Goal: Navigation & Orientation: Find specific page/section

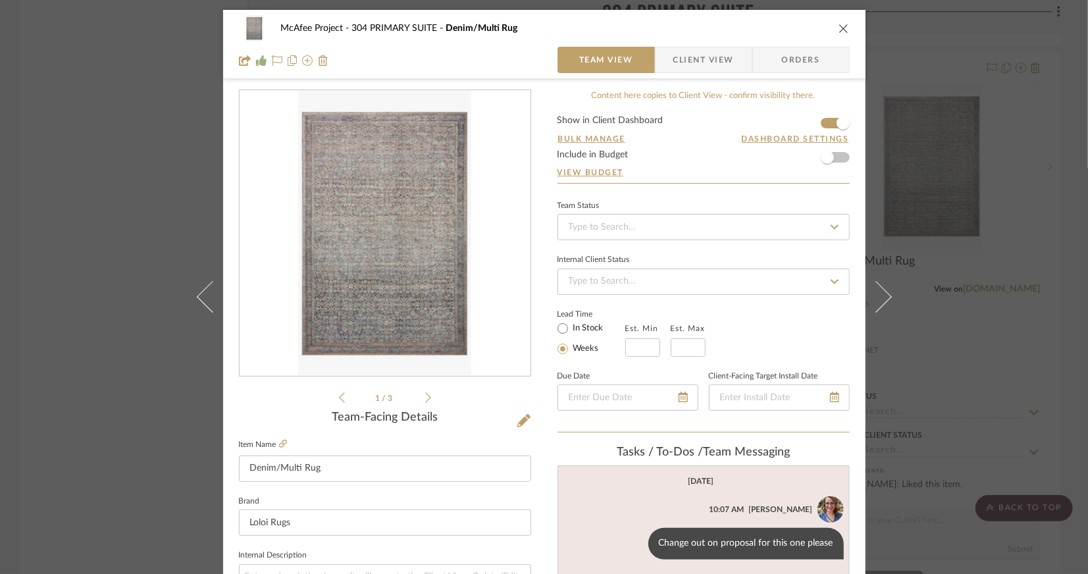
scroll to position [197, 0]
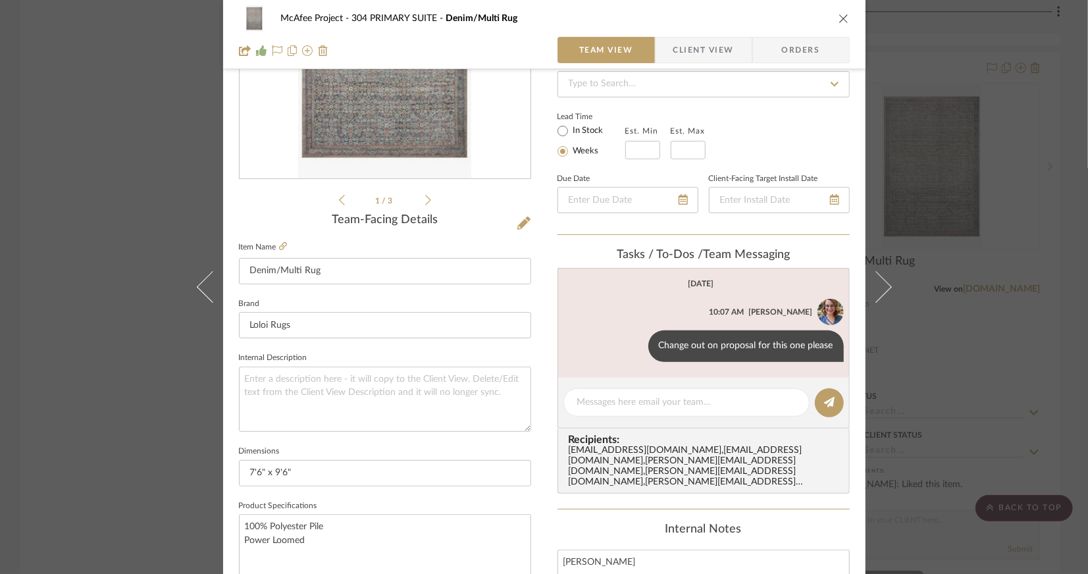
click at [142, 191] on div "McAfee Project 304 PRIMARY SUITE Denim/Multi Rug Team View Client View Orders 1…" at bounding box center [544, 287] width 1088 height 574
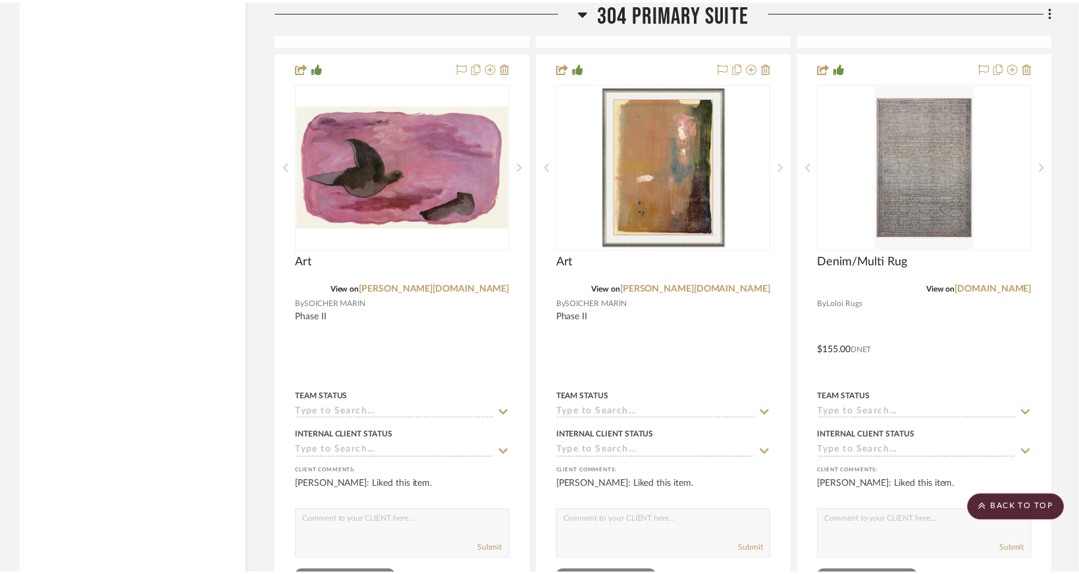
scroll to position [18826, 0]
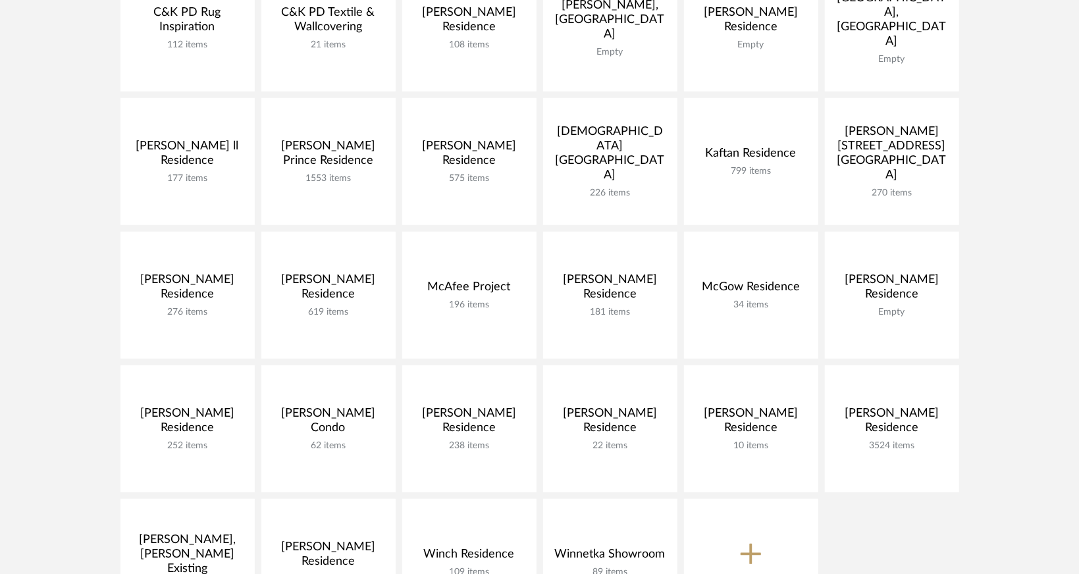
scroll to position [395, 0]
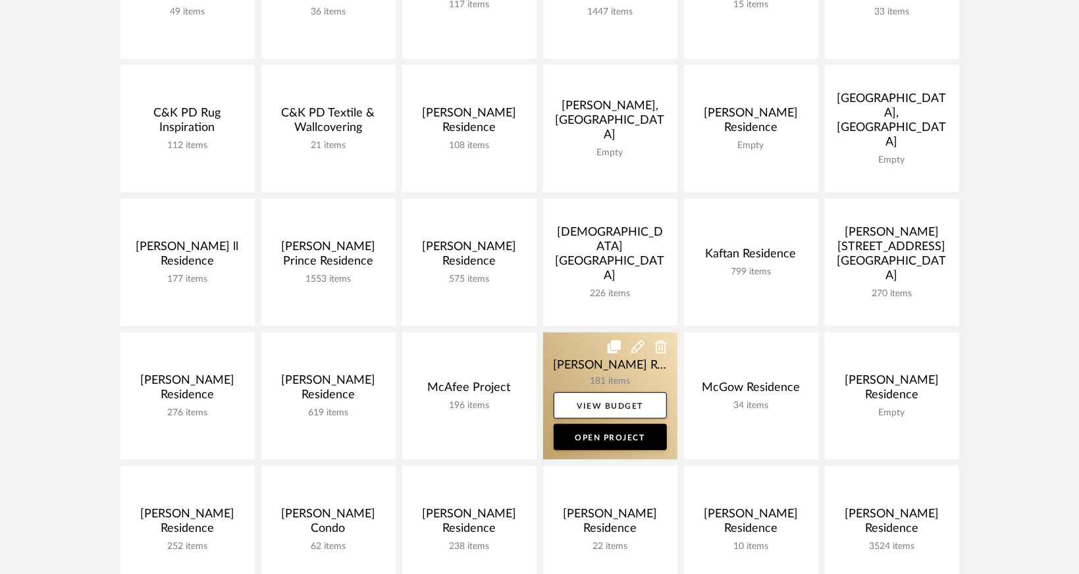
click at [633, 365] on link at bounding box center [610, 395] width 134 height 127
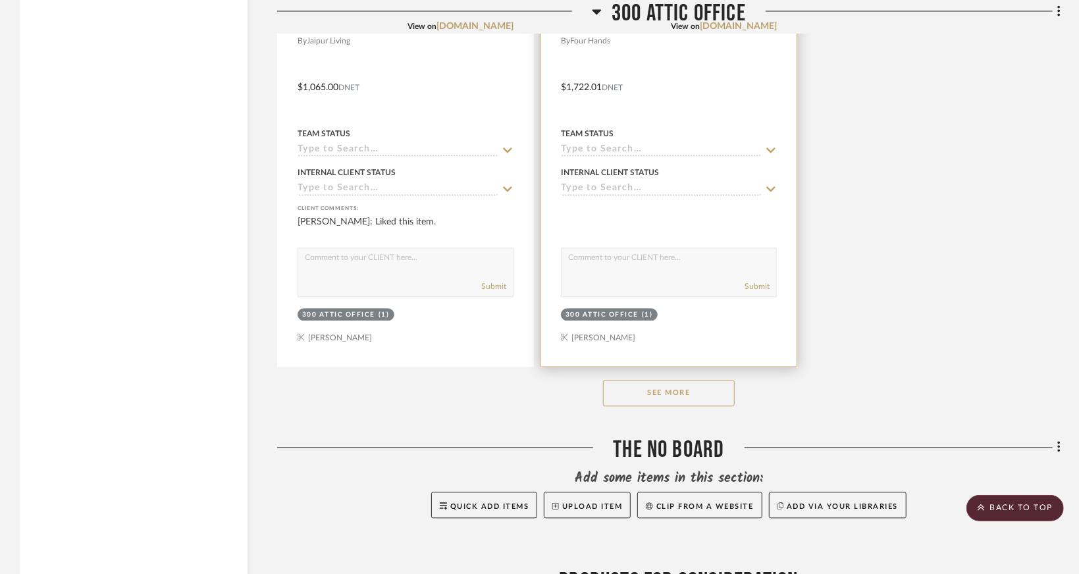
scroll to position [11585, 0]
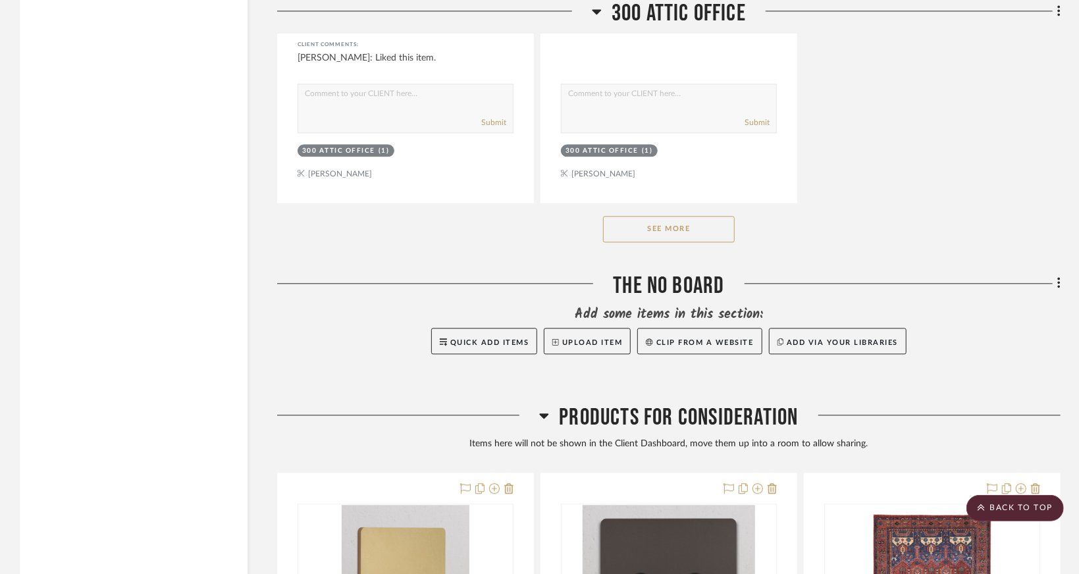
click at [700, 242] on button "See More" at bounding box center [669, 229] width 132 height 26
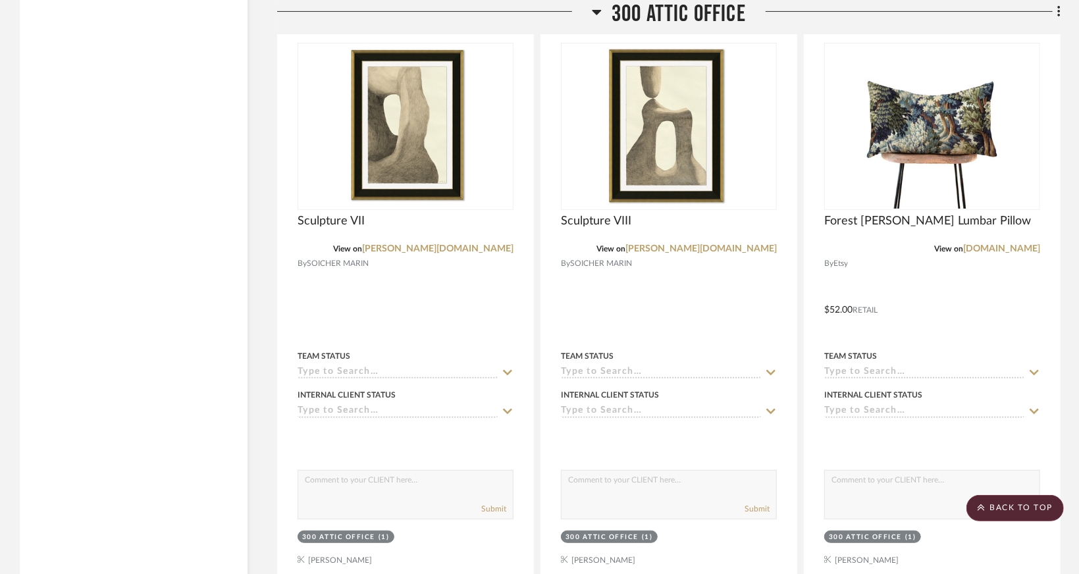
scroll to position [16457, 0]
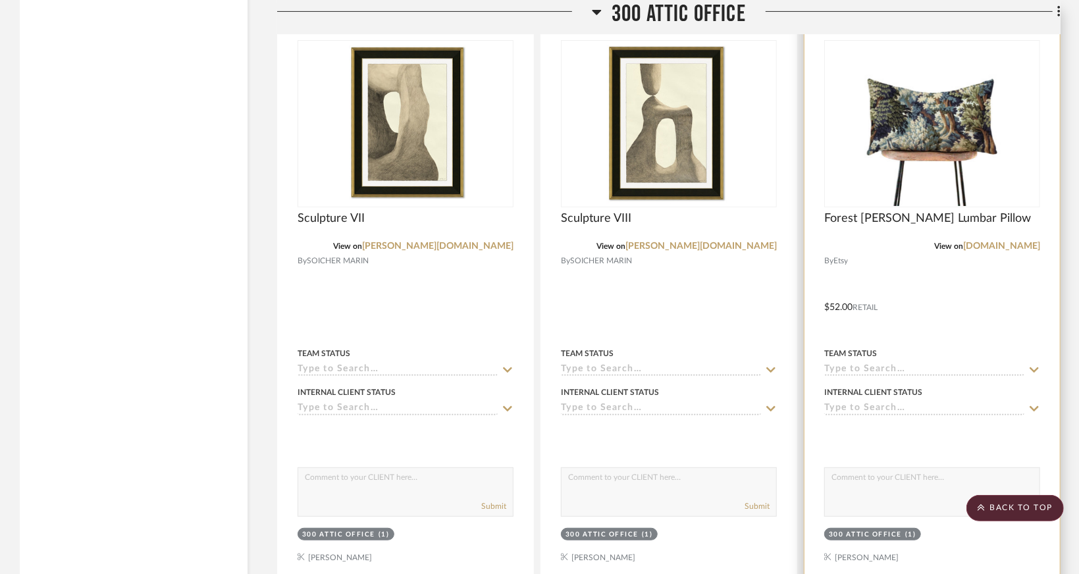
click at [928, 252] on div "View on [DOMAIN_NAME]" at bounding box center [932, 246] width 216 height 12
click at [910, 203] on img "0" at bounding box center [932, 123] width 165 height 165
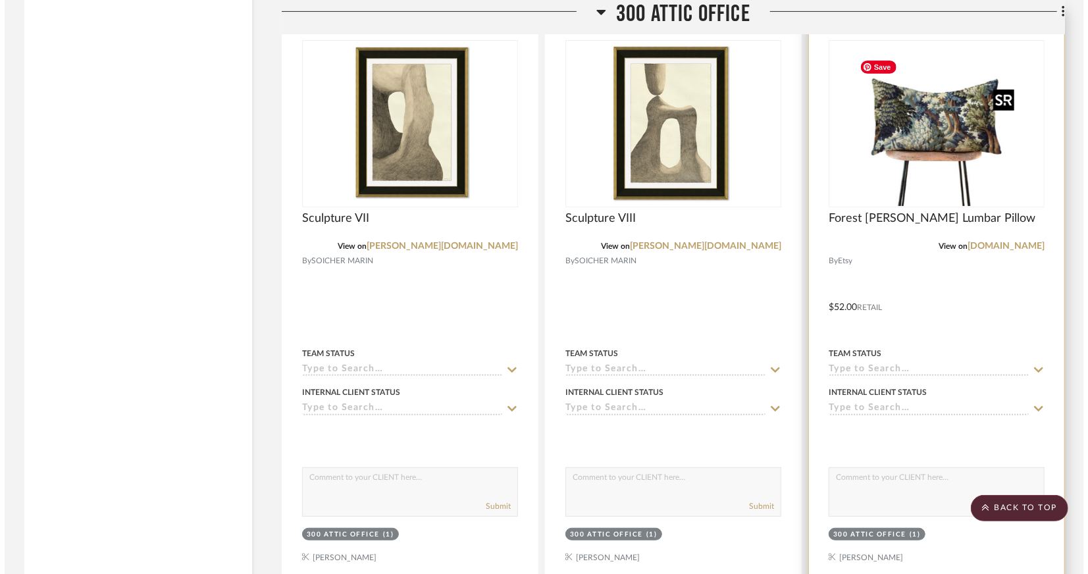
scroll to position [0, 0]
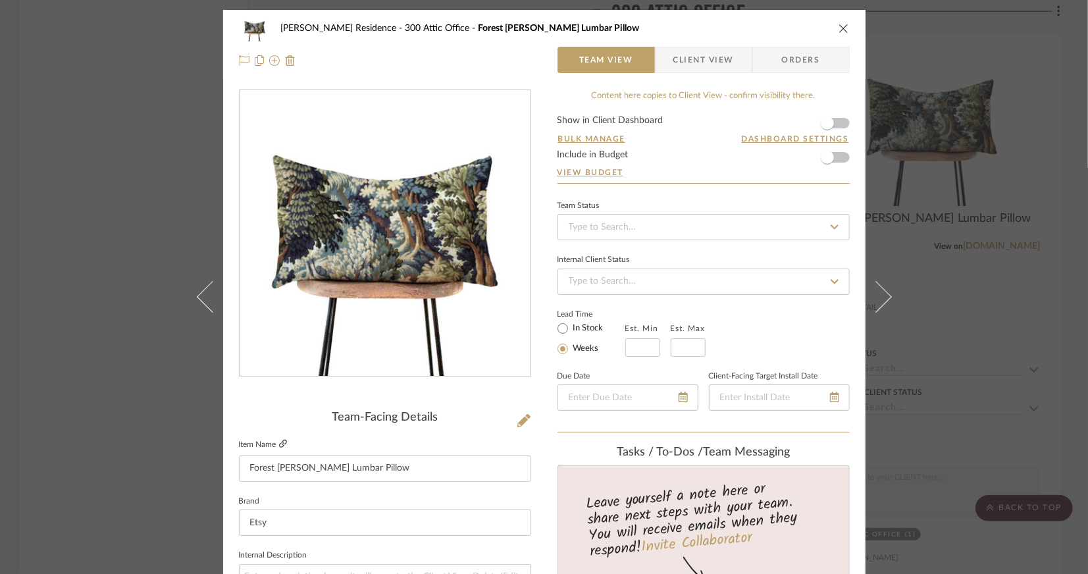
click at [279, 442] on icon at bounding box center [283, 444] width 8 height 8
click at [105, 180] on div "[PERSON_NAME] Residence 300 Attic Office Forest [PERSON_NAME] Lumbar Pillow Tea…" at bounding box center [544, 287] width 1088 height 574
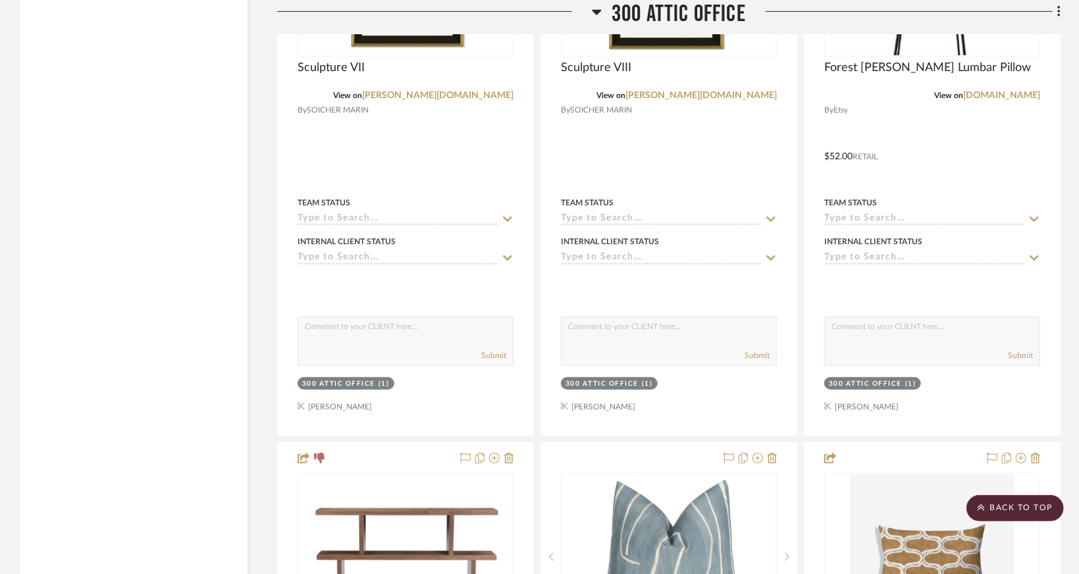
scroll to position [16720, 0]
